Goal: Information Seeking & Learning: Learn about a topic

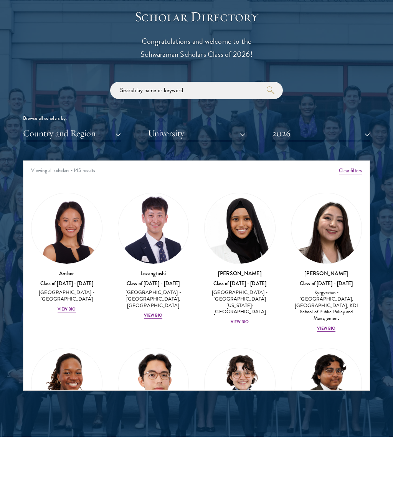
click at [67, 220] on img at bounding box center [66, 228] width 71 height 71
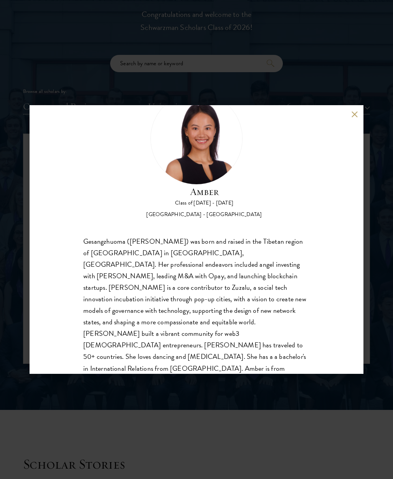
scroll to position [35, 0]
click at [352, 114] on button at bounding box center [354, 114] width 7 height 7
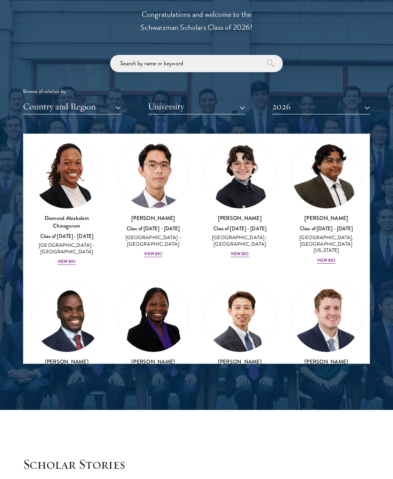
scroll to position [183, 0]
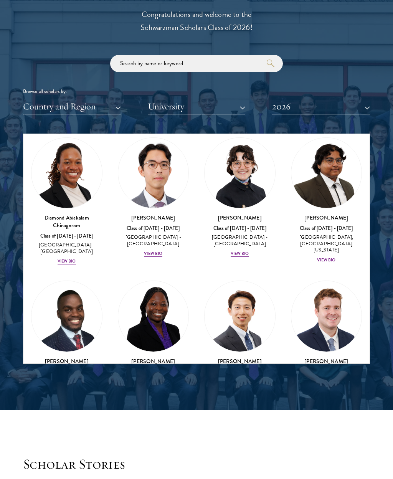
click at [147, 173] on img at bounding box center [153, 173] width 71 height 71
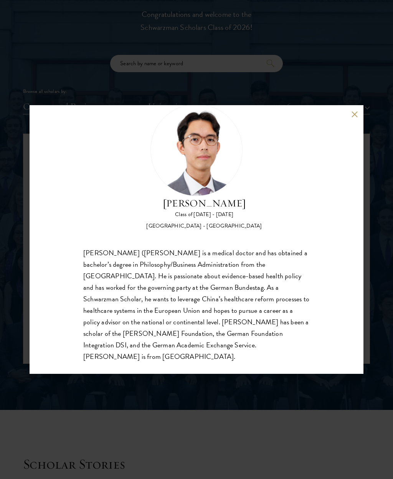
scroll to position [24, 0]
click at [352, 111] on button at bounding box center [354, 114] width 7 height 7
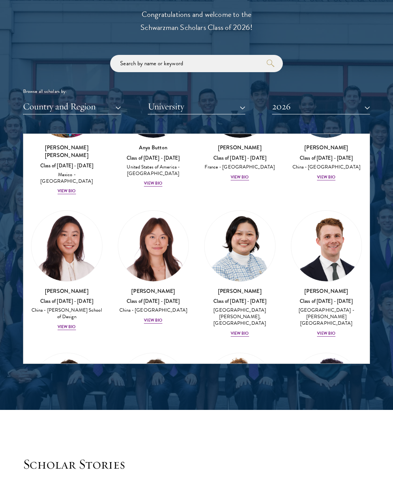
scroll to position [850, 0]
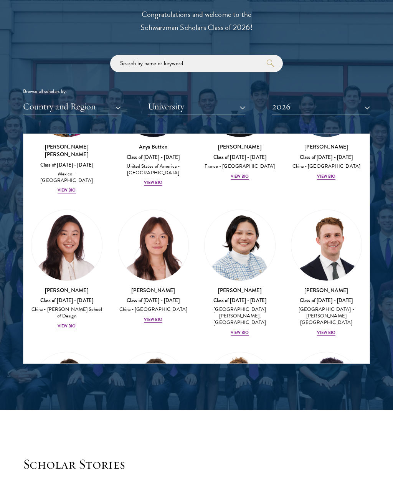
click at [61, 210] on img at bounding box center [66, 245] width 71 height 71
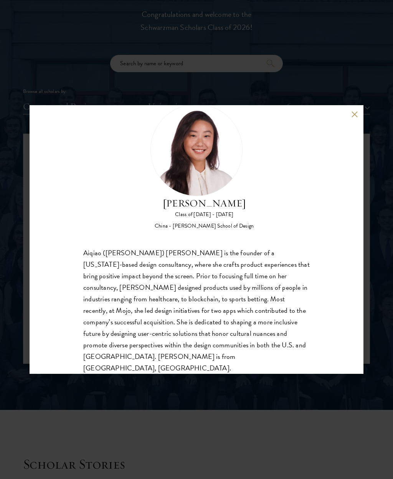
scroll to position [24, 0]
click at [356, 112] on button at bounding box center [354, 114] width 7 height 7
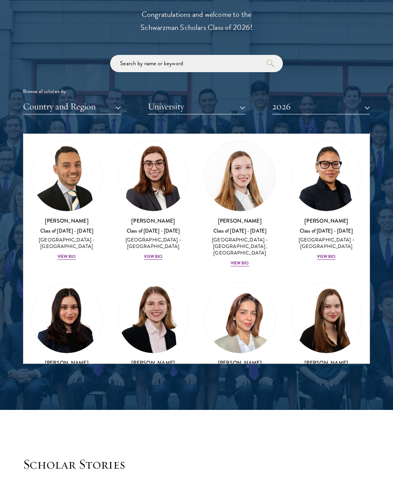
scroll to position [2260, 0]
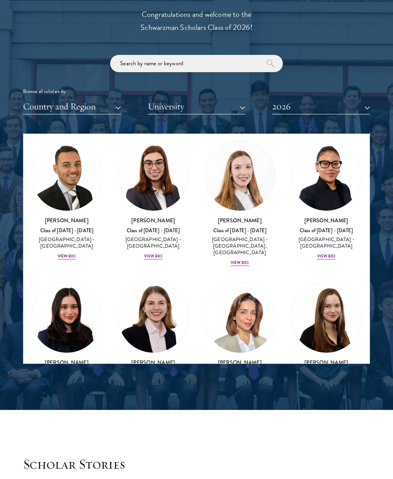
click at [241, 282] on img at bounding box center [240, 317] width 71 height 71
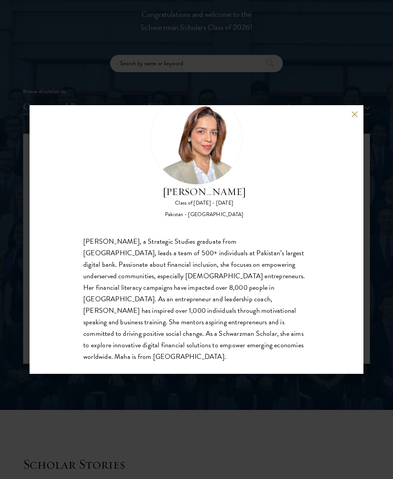
scroll to position [35, 0]
click at [349, 112] on div "[PERSON_NAME] Class of [DATE] - [DATE] Pakistan - [GEOGRAPHIC_DATA] [PERSON_NAM…" at bounding box center [197, 239] width 334 height 269
click at [354, 111] on button at bounding box center [354, 114] width 7 height 7
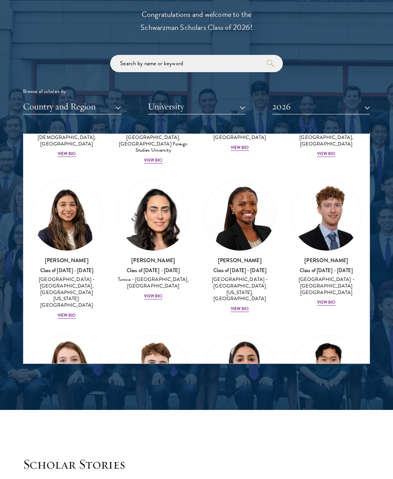
scroll to position [3084, 0]
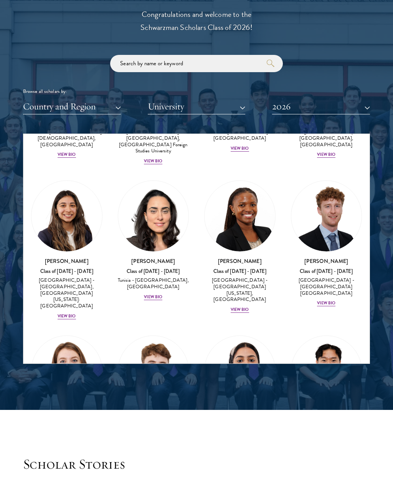
click at [236, 336] on img at bounding box center [240, 371] width 71 height 71
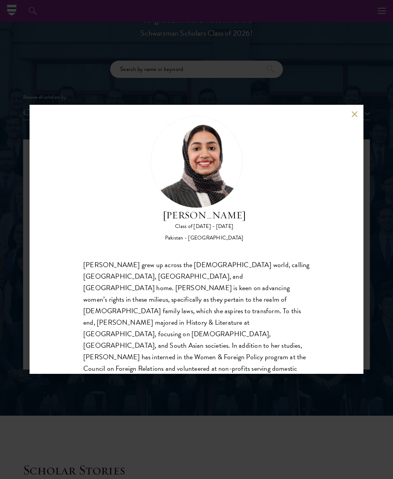
scroll to position [887, 0]
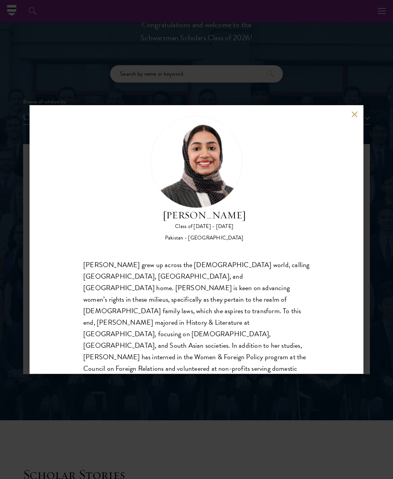
click at [349, 110] on div "[PERSON_NAME] Class of [DATE] - [DATE] [GEOGRAPHIC_DATA] - [GEOGRAPHIC_DATA] [P…" at bounding box center [197, 239] width 334 height 269
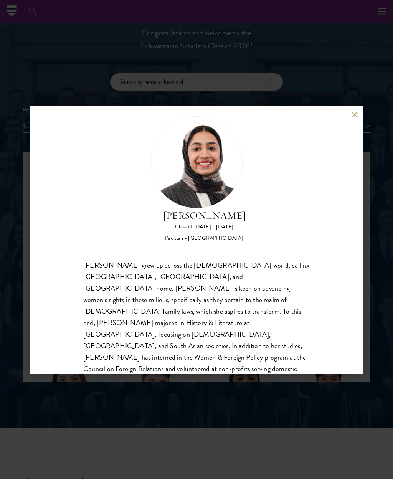
click at [353, 117] on button at bounding box center [354, 114] width 7 height 7
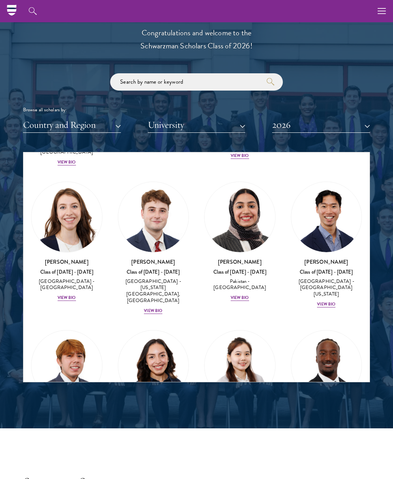
scroll to position [3258, 0]
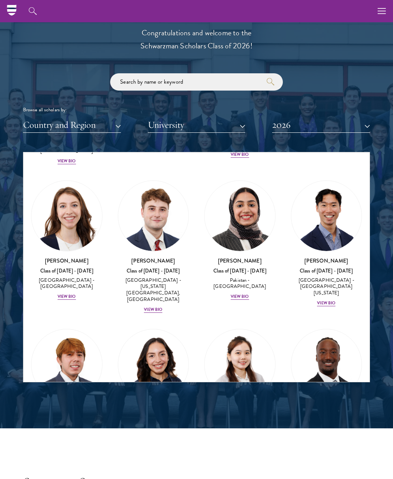
click at [336, 329] on img at bounding box center [326, 364] width 71 height 71
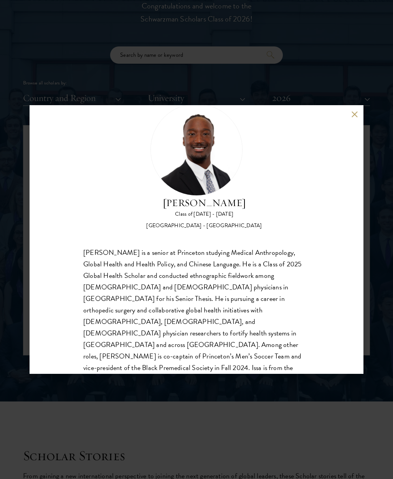
scroll to position [24, 0]
click at [350, 117] on div "[PERSON_NAME] Class of [DATE] - [DATE] [GEOGRAPHIC_DATA] - [GEOGRAPHIC_DATA] [P…" at bounding box center [197, 239] width 334 height 269
click at [348, 114] on div "[PERSON_NAME] Class of [DATE] - [DATE] [GEOGRAPHIC_DATA] - [GEOGRAPHIC_DATA] [P…" at bounding box center [197, 239] width 334 height 269
click at [348, 117] on div "[PERSON_NAME] Class of [DATE] - [DATE] [GEOGRAPHIC_DATA] - [GEOGRAPHIC_DATA] [P…" at bounding box center [197, 239] width 334 height 269
click at [352, 114] on button at bounding box center [354, 114] width 7 height 7
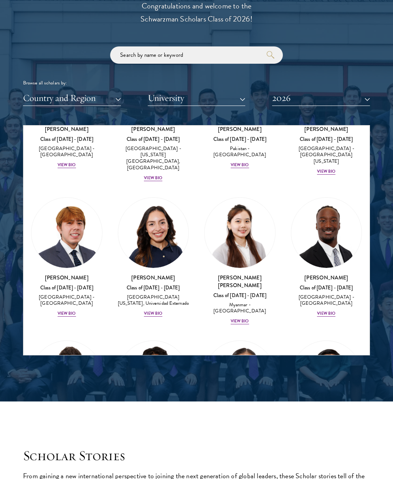
scroll to position [3363, 0]
click at [78, 340] on img at bounding box center [66, 375] width 71 height 71
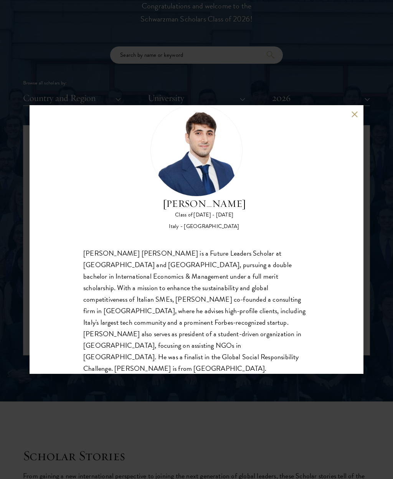
scroll to position [24, 0]
click at [351, 116] on button at bounding box center [354, 114] width 7 height 7
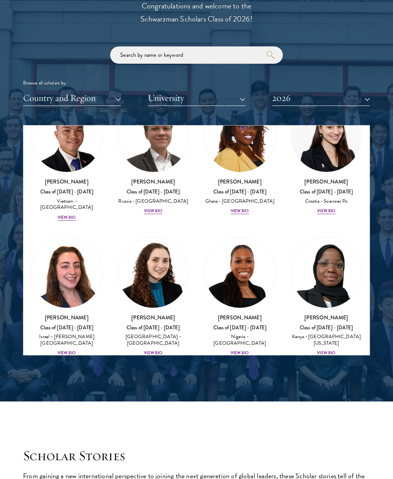
scroll to position [3764, 0]
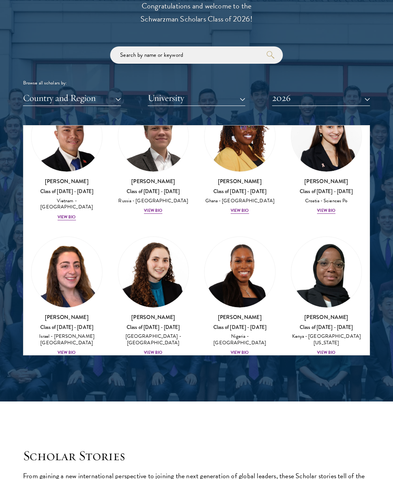
click at [56, 372] on img at bounding box center [66, 407] width 71 height 71
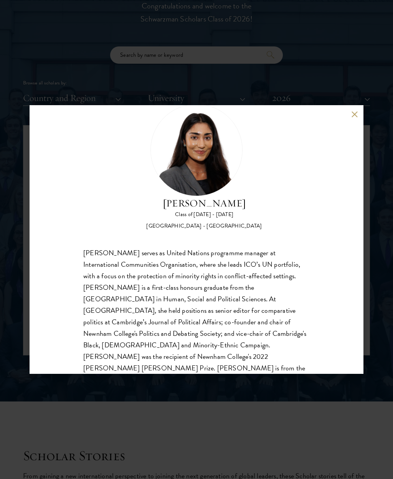
scroll to position [24, 0]
click at [353, 111] on button at bounding box center [354, 114] width 7 height 7
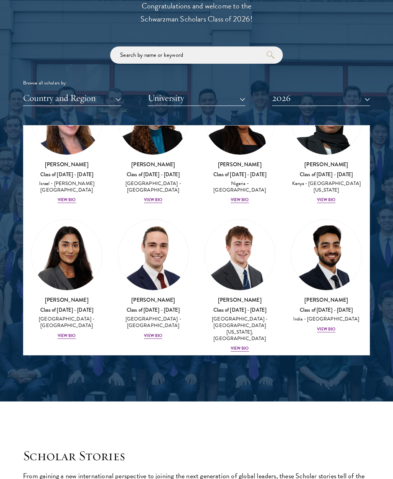
scroll to position [3917, 0]
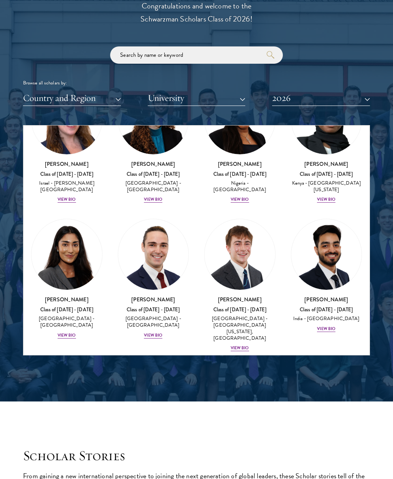
click at [337, 368] on img at bounding box center [326, 403] width 71 height 71
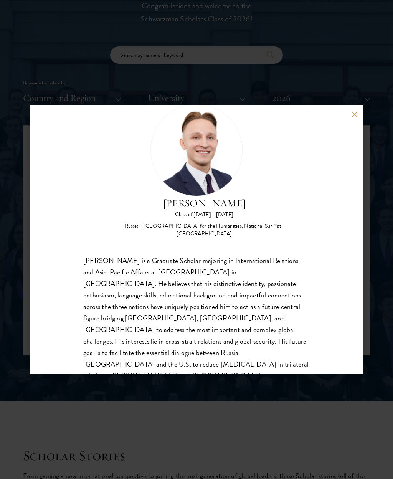
scroll to position [24, 0]
click at [352, 115] on button at bounding box center [354, 114] width 7 height 7
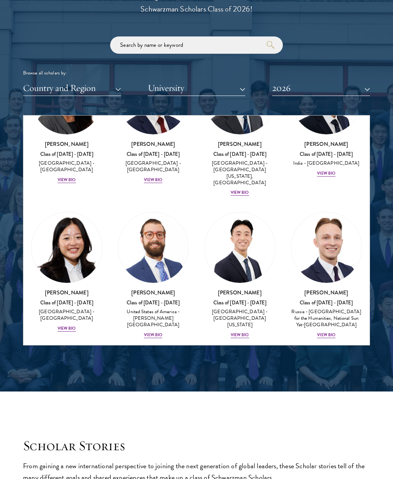
scroll to position [4064, 0]
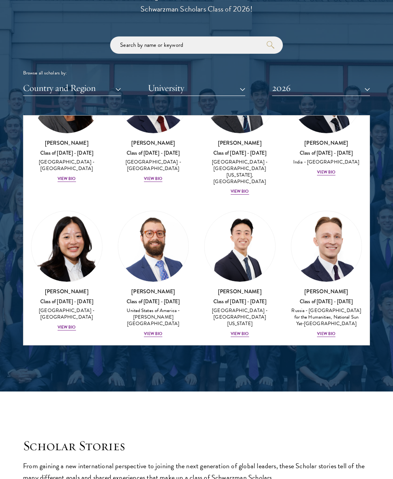
click at [143, 353] on img at bounding box center [153, 388] width 71 height 71
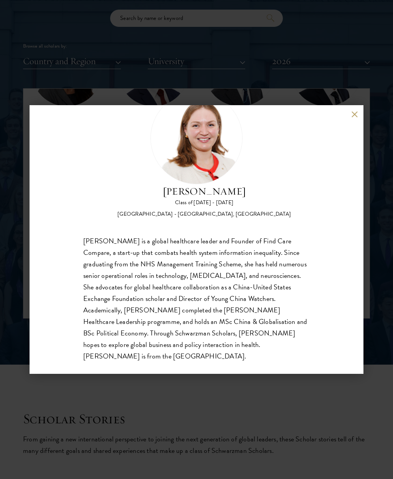
scroll to position [35, 0]
click at [353, 115] on button at bounding box center [354, 114] width 7 height 7
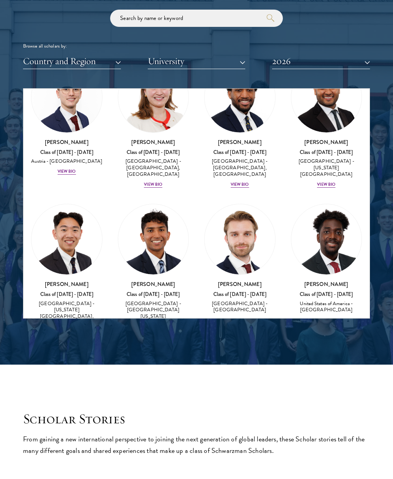
scroll to position [4329, 0]
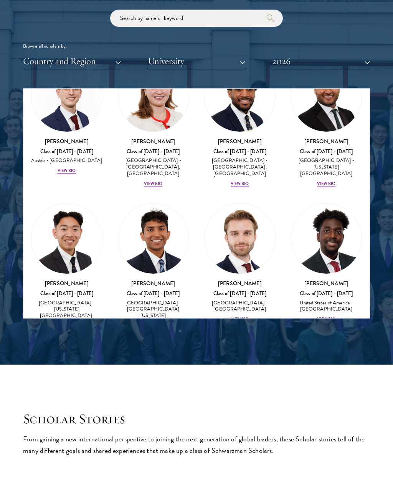
click at [58, 352] on img at bounding box center [66, 387] width 71 height 71
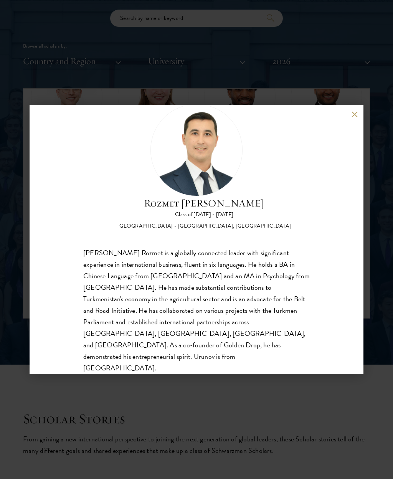
scroll to position [24, 0]
click at [355, 111] on button at bounding box center [354, 114] width 7 height 7
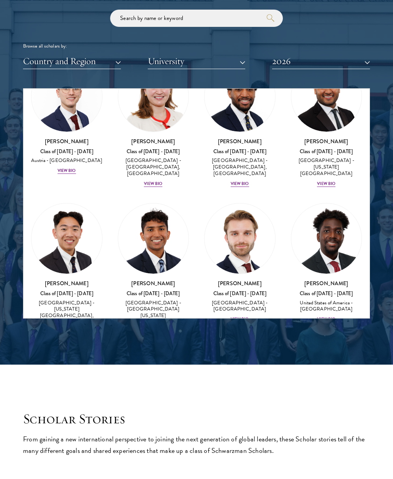
click at [253, 352] on img at bounding box center [240, 387] width 71 height 71
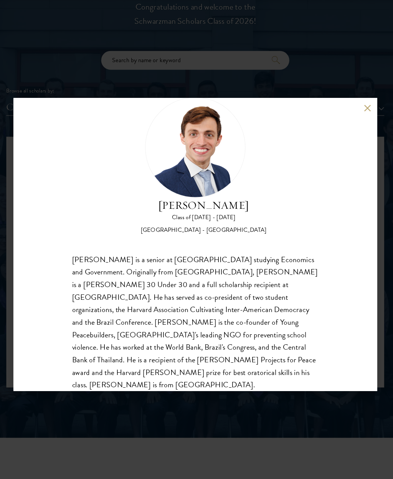
scroll to position [891, 0]
click at [351, 111] on button at bounding box center [354, 114] width 7 height 7
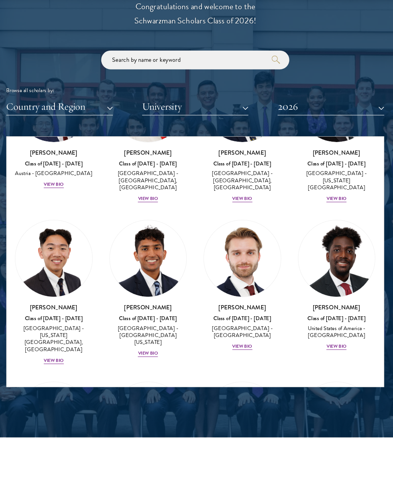
scroll to position [4369, 0]
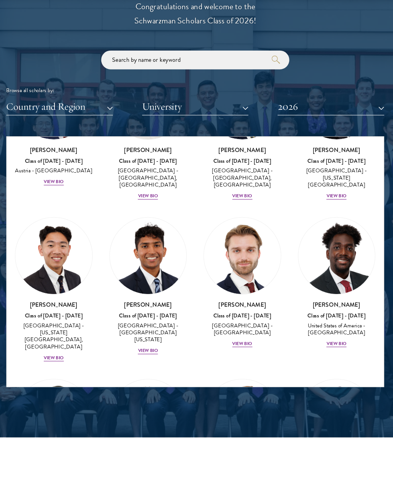
click at [299, 363] on img at bounding box center [326, 398] width 71 height 71
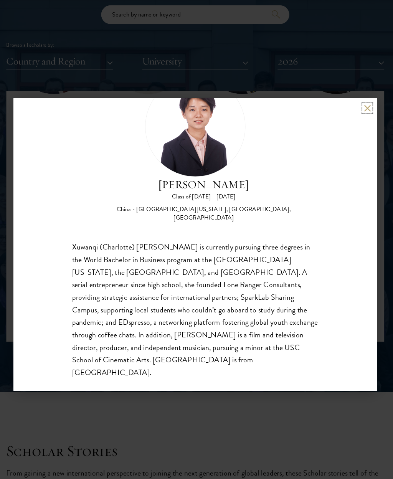
scroll to position [932, 0]
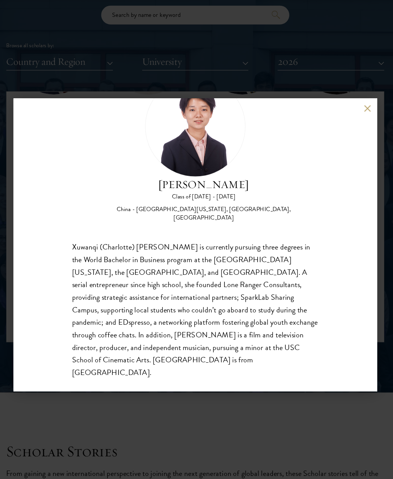
click at [351, 111] on button at bounding box center [354, 114] width 7 height 7
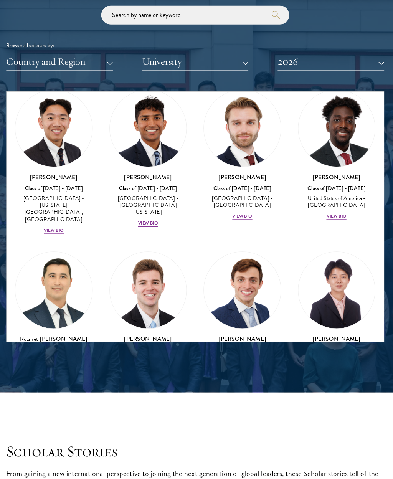
scroll to position [4447, 0]
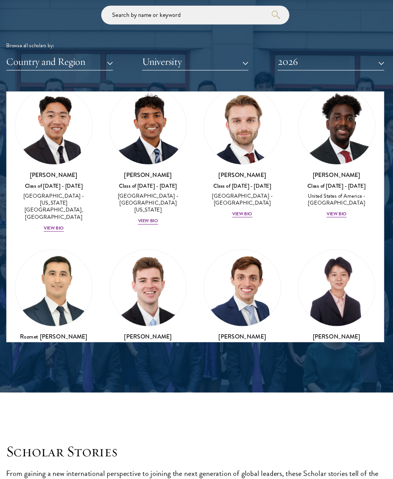
click at [127, 392] on img at bounding box center [153, 427] width 71 height 71
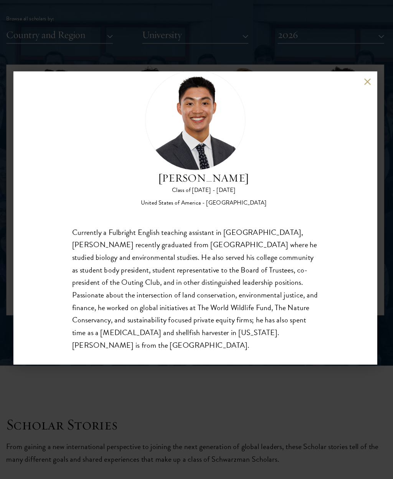
scroll to position [24, 0]
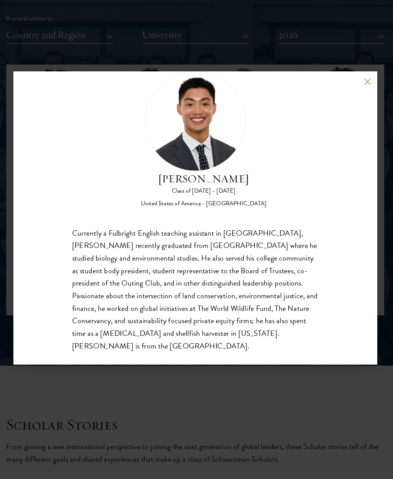
click at [329, 105] on div "[PERSON_NAME] Class of [DATE] - [DATE] [GEOGRAPHIC_DATA] - [GEOGRAPHIC_DATA] Cu…" at bounding box center [197, 239] width 334 height 269
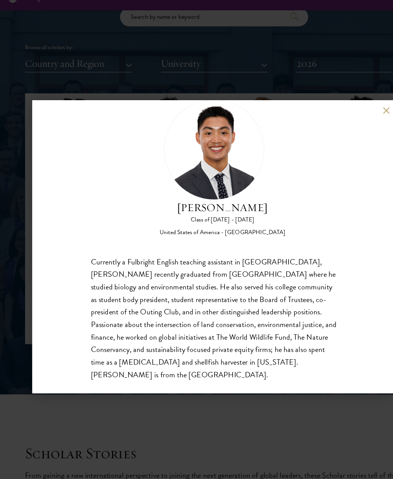
click at [348, 105] on div "[PERSON_NAME] Class of [DATE] - [DATE] [GEOGRAPHIC_DATA] - [GEOGRAPHIC_DATA] Cu…" at bounding box center [197, 239] width 334 height 269
click at [352, 111] on button at bounding box center [354, 114] width 7 height 7
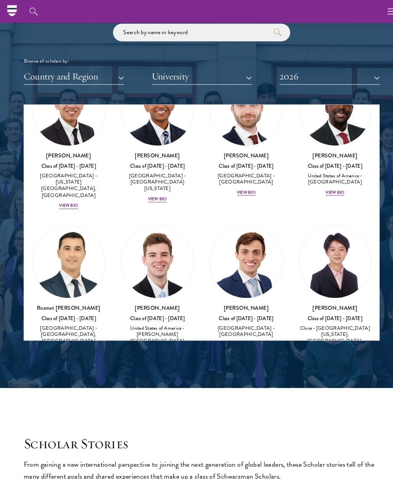
scroll to position [929, 0]
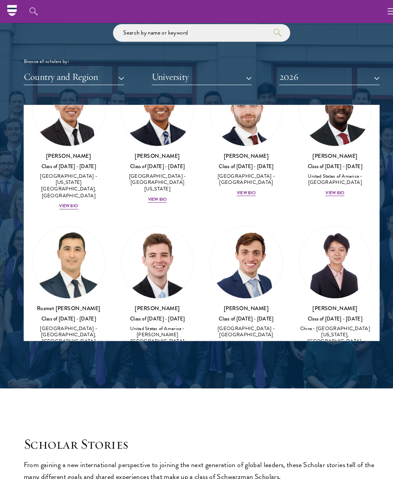
click at [63, 369] on img at bounding box center [66, 404] width 71 height 71
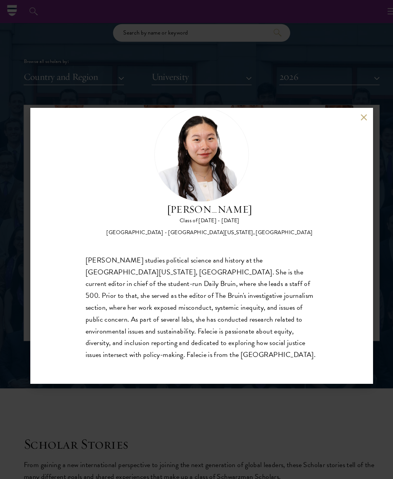
scroll to position [928, 0]
click at [352, 117] on button at bounding box center [354, 114] width 7 height 7
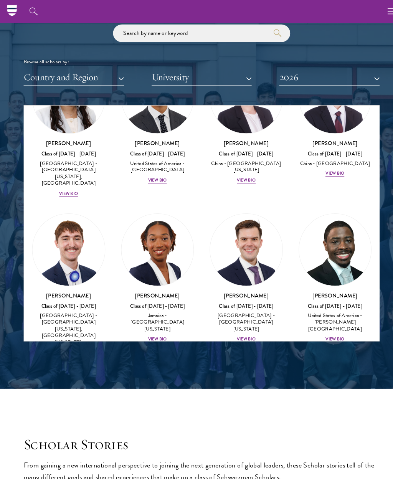
scroll to position [4784, 0]
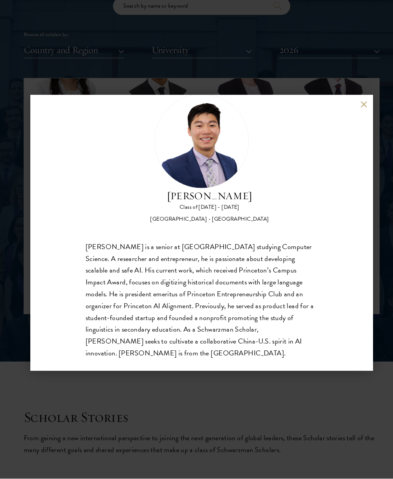
scroll to position [24, 0]
click at [352, 111] on button at bounding box center [354, 114] width 7 height 7
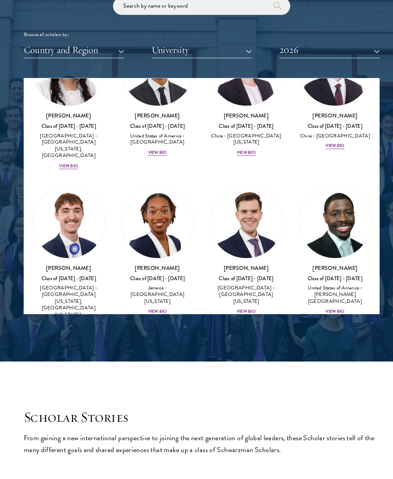
click at [233, 362] on img at bounding box center [240, 397] width 71 height 71
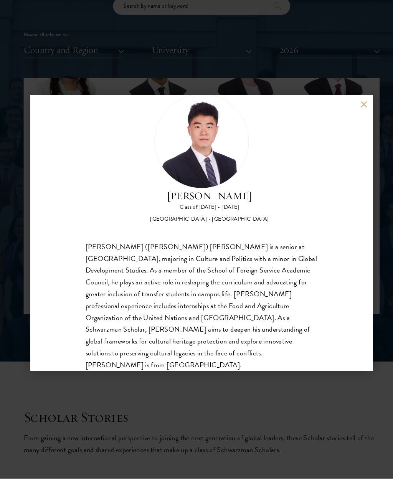
scroll to position [24, 0]
click at [352, 111] on button at bounding box center [354, 114] width 7 height 7
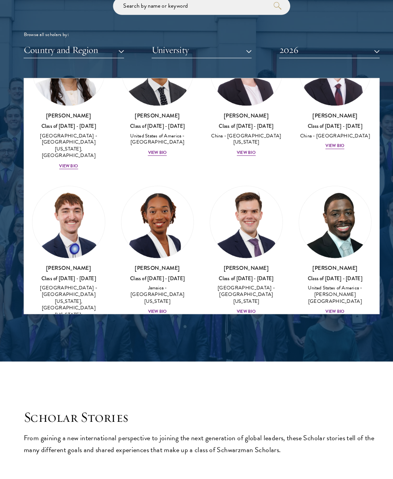
click at [314, 362] on img at bounding box center [326, 397] width 71 height 71
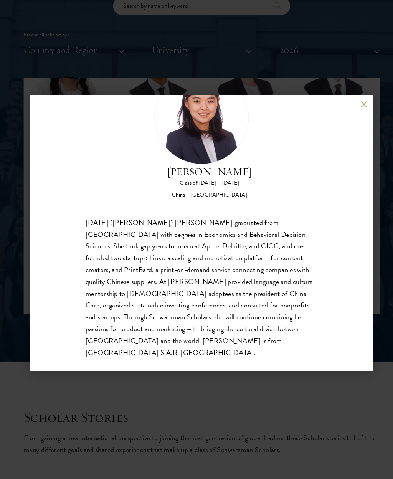
scroll to position [47, 0]
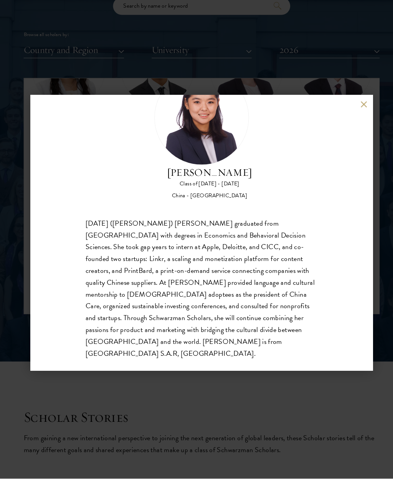
click at [353, 111] on button at bounding box center [354, 114] width 7 height 7
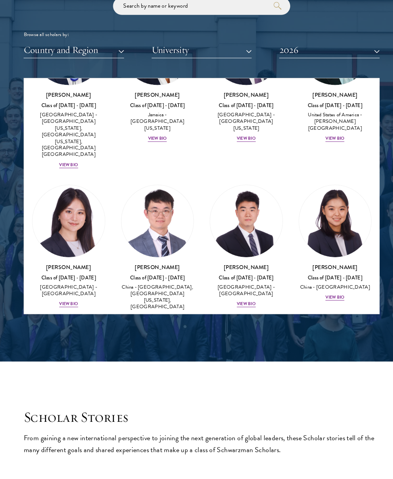
scroll to position [4954, 0]
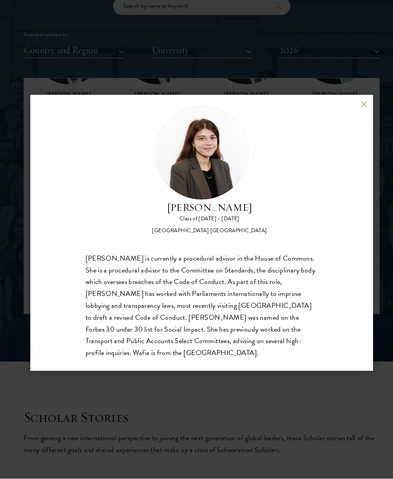
scroll to position [12, 0]
click at [357, 111] on button at bounding box center [354, 114] width 7 height 7
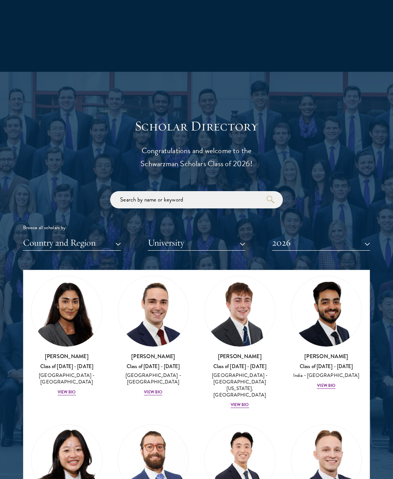
scroll to position [4006, 0]
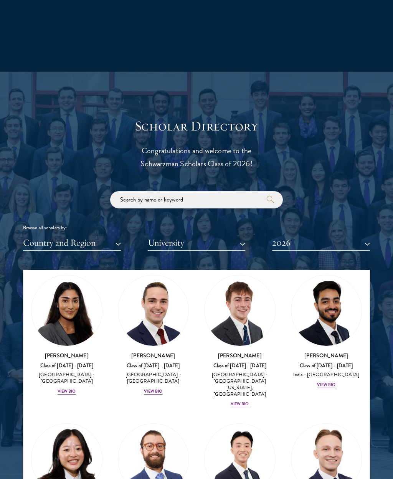
click at [105, 241] on button "Country and Region" at bounding box center [72, 243] width 98 height 16
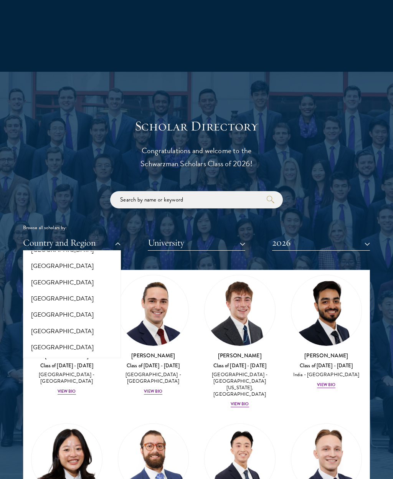
scroll to position [1096, 0]
click at [52, 290] on button "[GEOGRAPHIC_DATA]" at bounding box center [71, 298] width 93 height 16
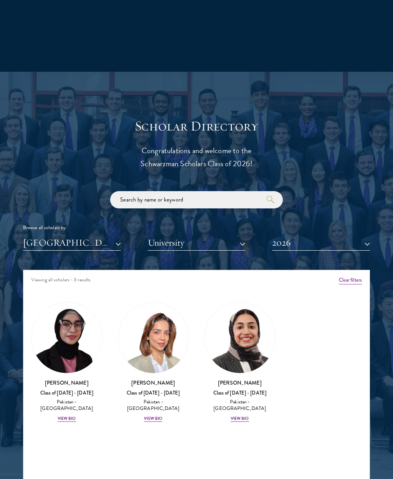
click at [329, 240] on button "2026" at bounding box center [321, 243] width 98 height 16
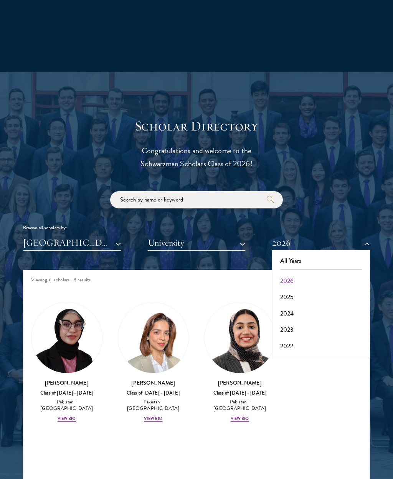
click at [299, 262] on button "All Years" at bounding box center [320, 261] width 93 height 16
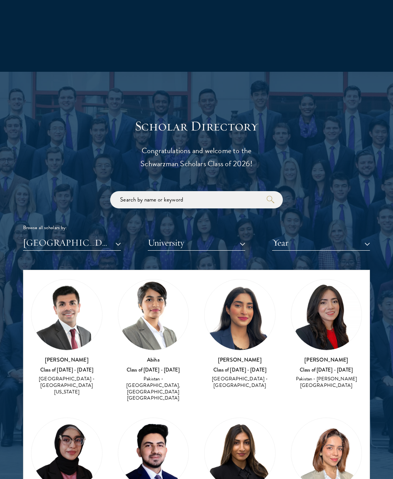
scroll to position [25, 0]
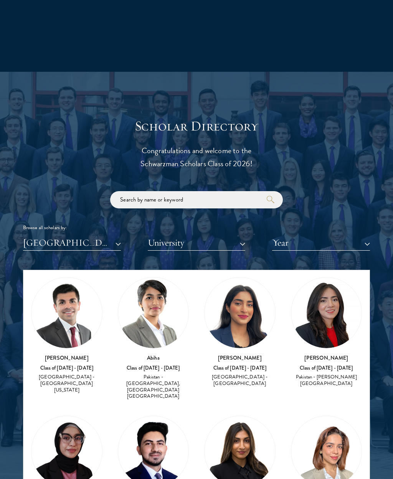
click at [256, 327] on img at bounding box center [240, 312] width 71 height 71
click at [252, 321] on img at bounding box center [240, 312] width 71 height 71
click at [243, 318] on img at bounding box center [240, 312] width 71 height 71
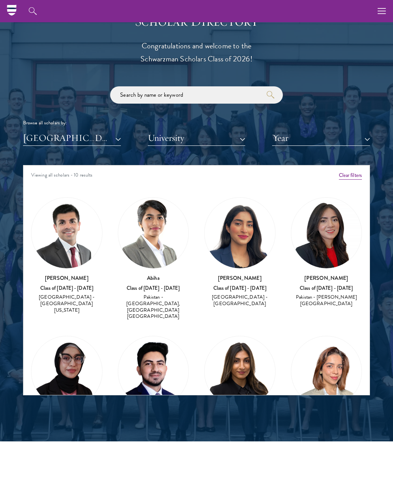
scroll to position [0, 0]
click at [50, 141] on button "[GEOGRAPHIC_DATA]" at bounding box center [72, 138] width 98 height 16
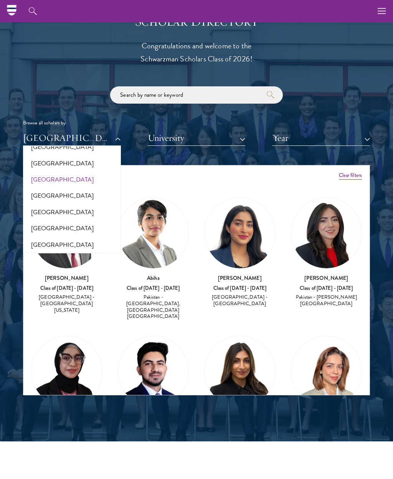
scroll to position [1110, 0]
click at [40, 187] on button "[GEOGRAPHIC_DATA]" at bounding box center [71, 195] width 93 height 16
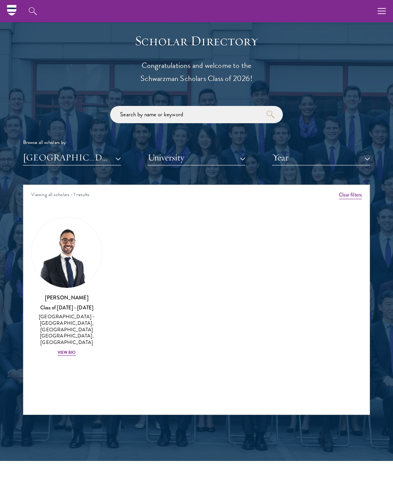
scroll to position [839, 0]
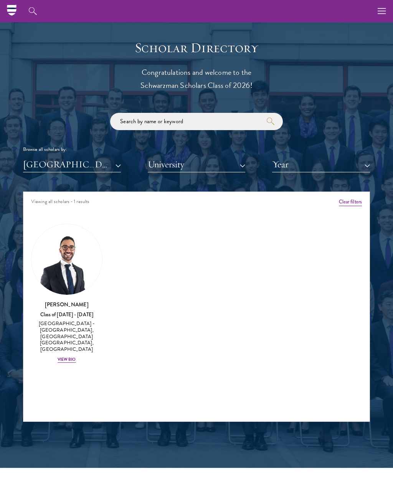
click at [38, 167] on button "[GEOGRAPHIC_DATA]" at bounding box center [72, 165] width 98 height 16
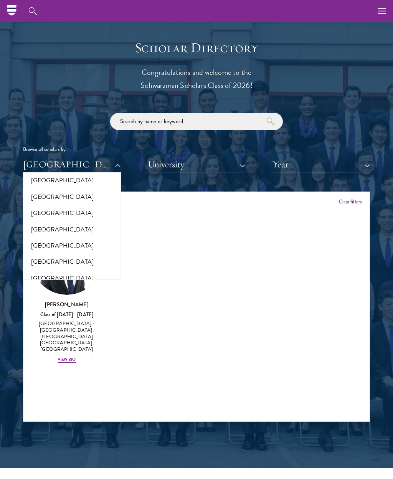
scroll to position [1232, 0]
click at [41, 238] on button "[GEOGRAPHIC_DATA]" at bounding box center [71, 246] width 93 height 16
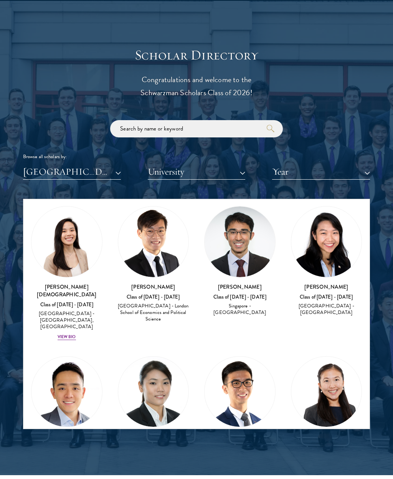
scroll to position [303, 0]
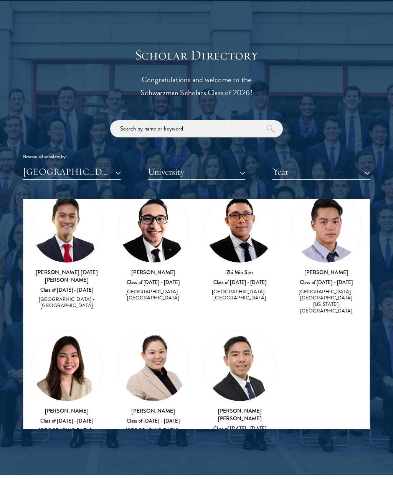
click at [54, 175] on button "[GEOGRAPHIC_DATA]" at bounding box center [72, 172] width 98 height 16
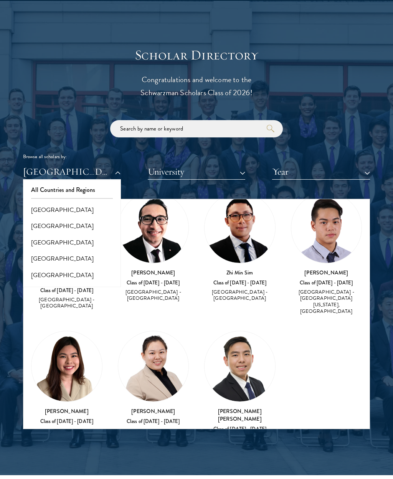
scroll to position [0, 0]
click at [38, 207] on button "[GEOGRAPHIC_DATA]" at bounding box center [71, 210] width 93 height 16
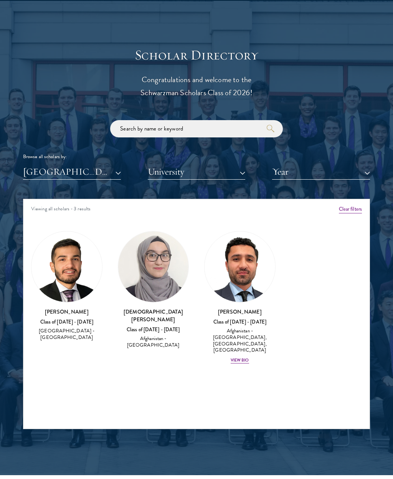
click at [48, 164] on button "[GEOGRAPHIC_DATA]" at bounding box center [72, 172] width 98 height 16
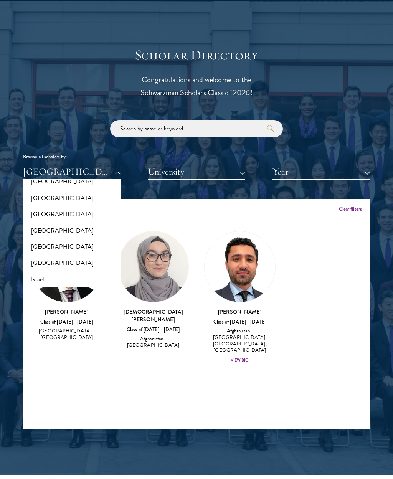
scroll to position [581, 0]
click at [34, 210] on button "[GEOGRAPHIC_DATA]" at bounding box center [71, 214] width 93 height 16
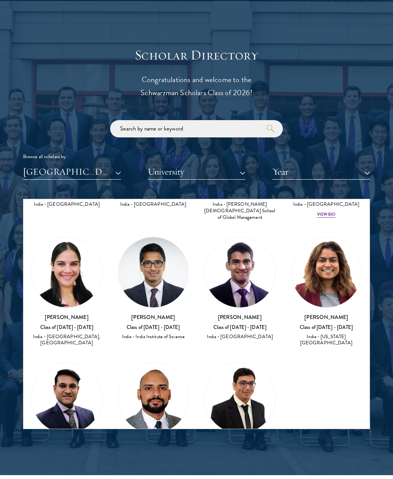
scroll to position [922, 0]
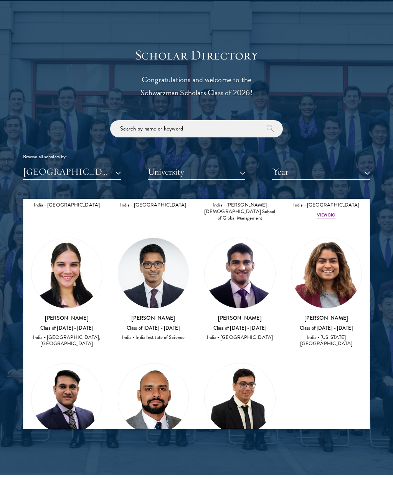
click at [53, 170] on button "[GEOGRAPHIC_DATA]" at bounding box center [72, 172] width 98 height 16
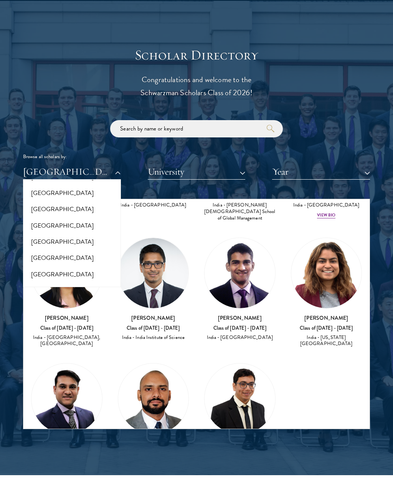
scroll to position [53, 0]
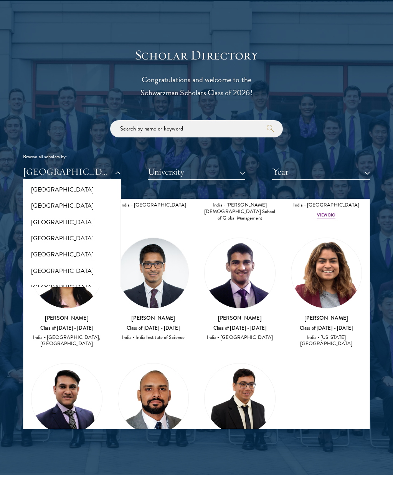
click at [38, 220] on button "[GEOGRAPHIC_DATA]" at bounding box center [71, 222] width 93 height 16
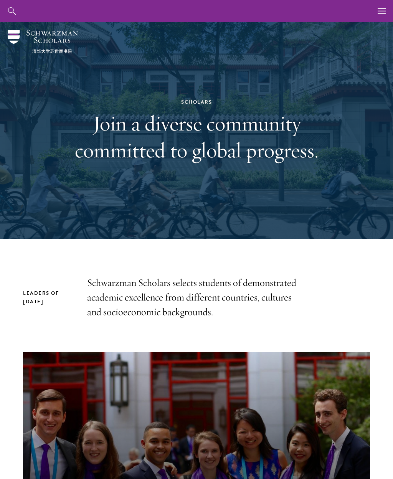
click at [380, 11] on use "button" at bounding box center [382, 11] width 8 height 6
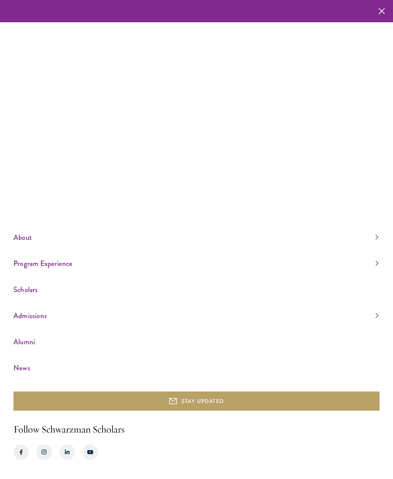
scroll to position [26, 0]
click at [374, 320] on link "Admissions" at bounding box center [195, 315] width 365 height 13
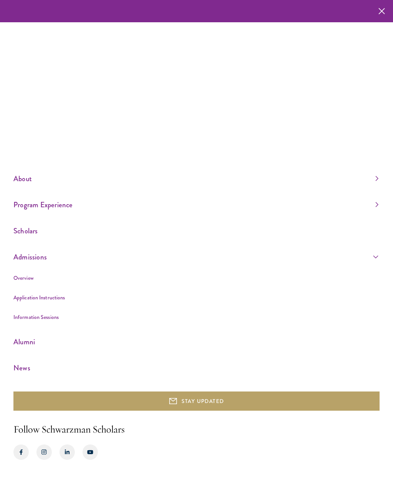
scroll to position [2, 0]
